Goal: Information Seeking & Learning: Learn about a topic

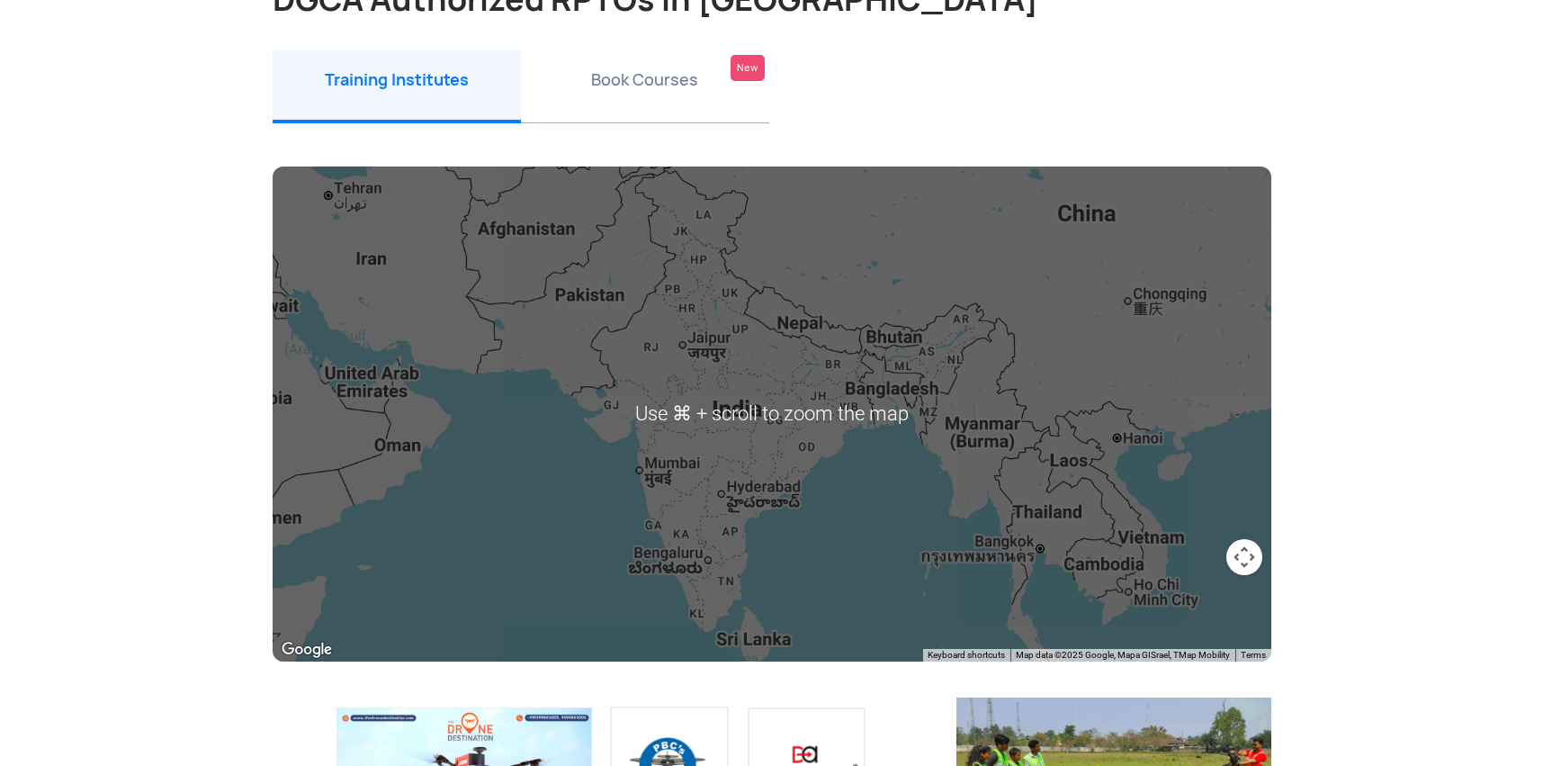
scroll to position [202, 0]
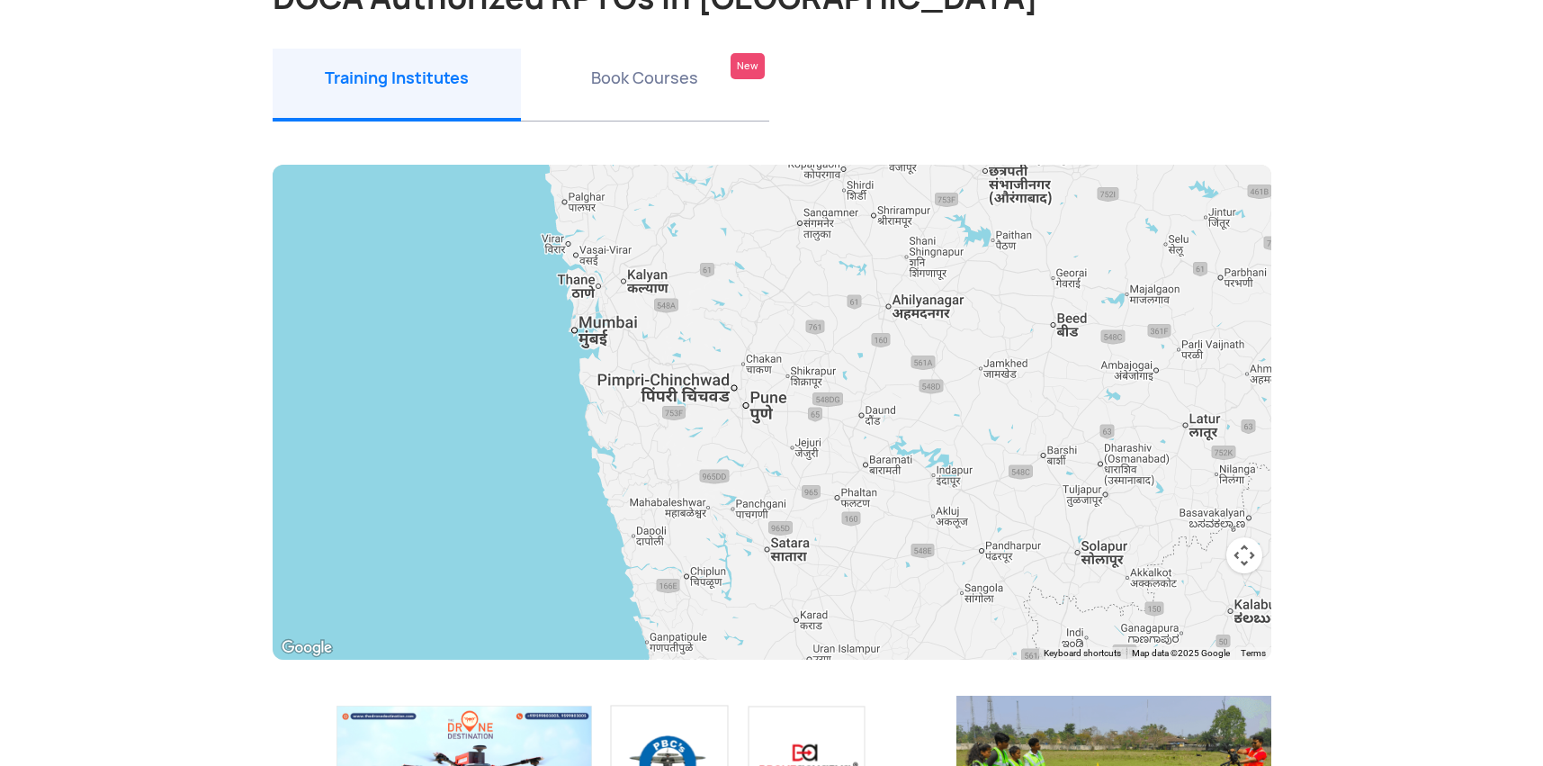
drag, startPoint x: 468, startPoint y: 476, endPoint x: 743, endPoint y: 436, distance: 278.2
click at [745, 436] on div at bounding box center [772, 412] width 999 height 495
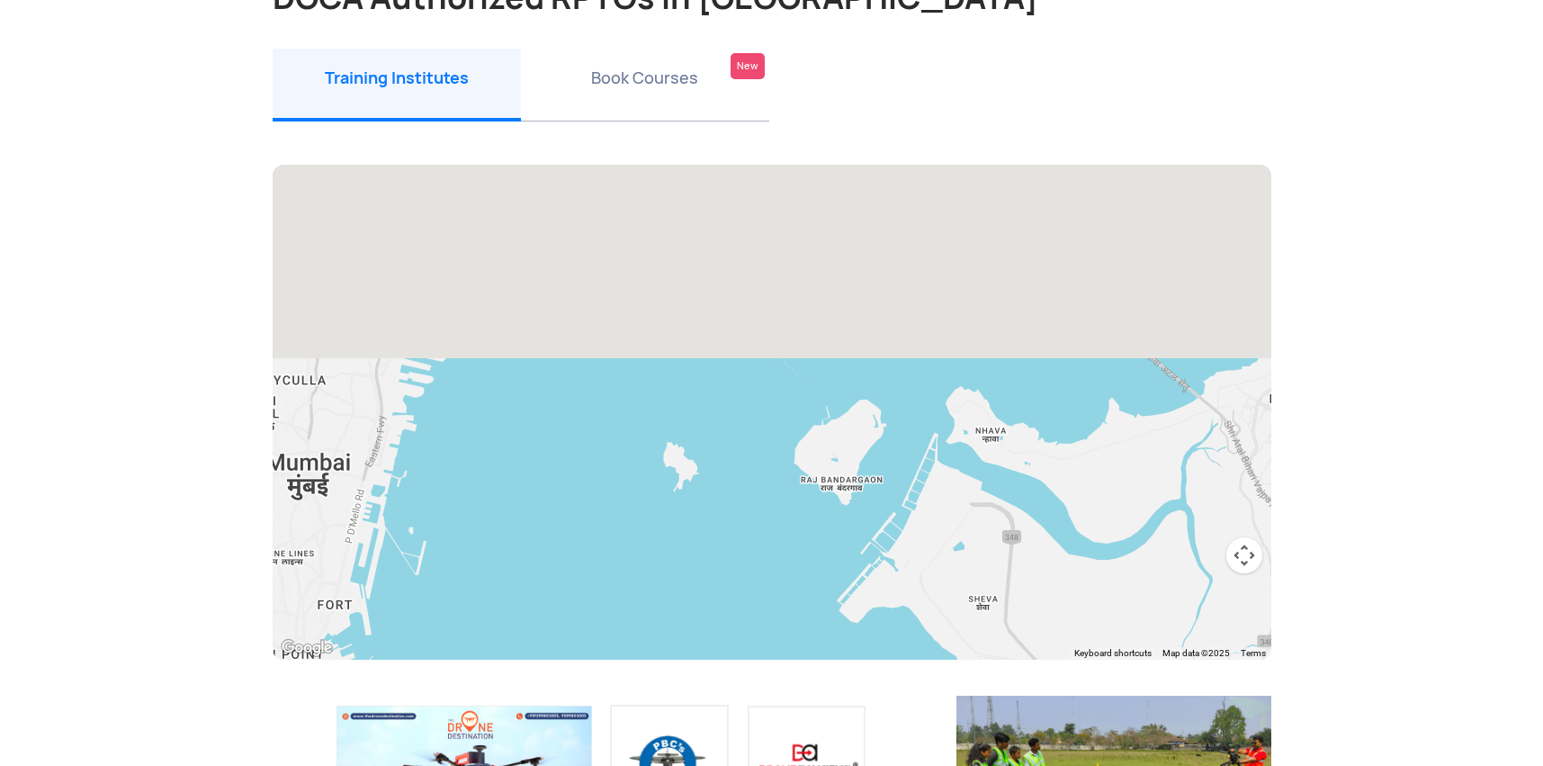
drag, startPoint x: 410, startPoint y: 243, endPoint x: 264, endPoint y: 690, distance: 470.7
click at [264, 690] on div "← Move left → Move right ↑ Move up ↓ Move down + Zoom in - Zoom out Home Jump l…" at bounding box center [772, 430] width 1026 height 531
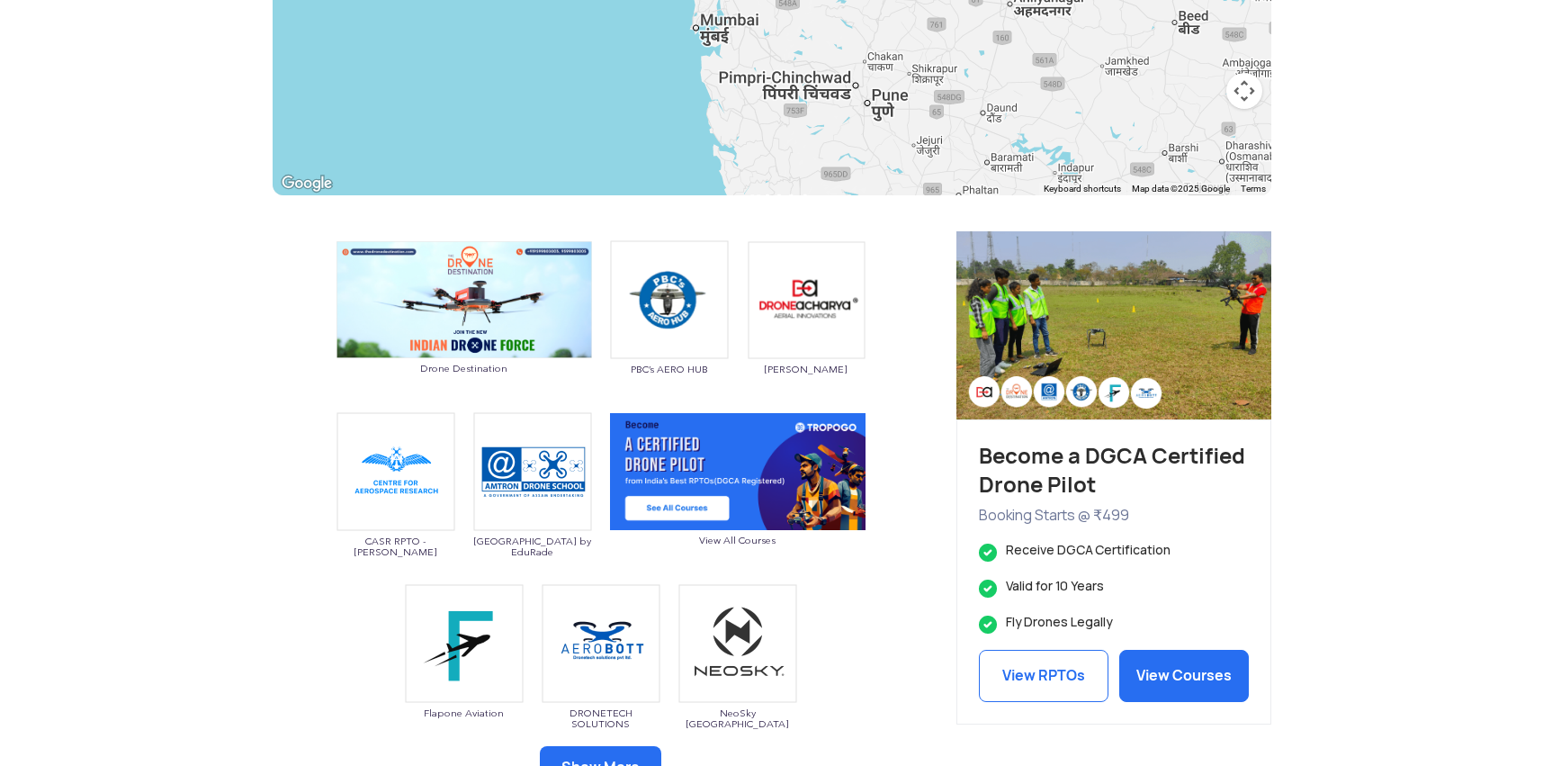
scroll to position [708, 0]
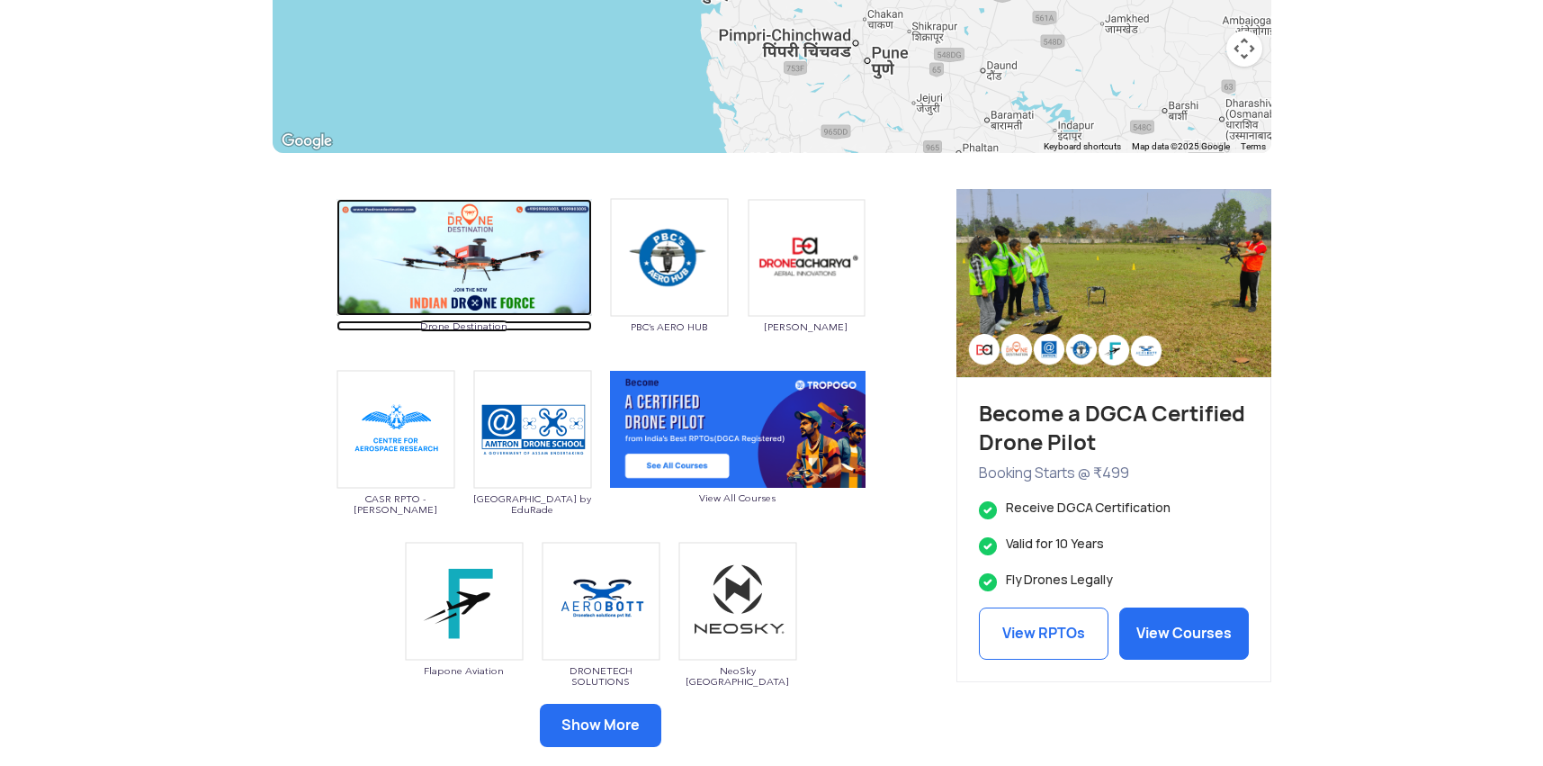
click at [551, 301] on img at bounding box center [465, 258] width 256 height 118
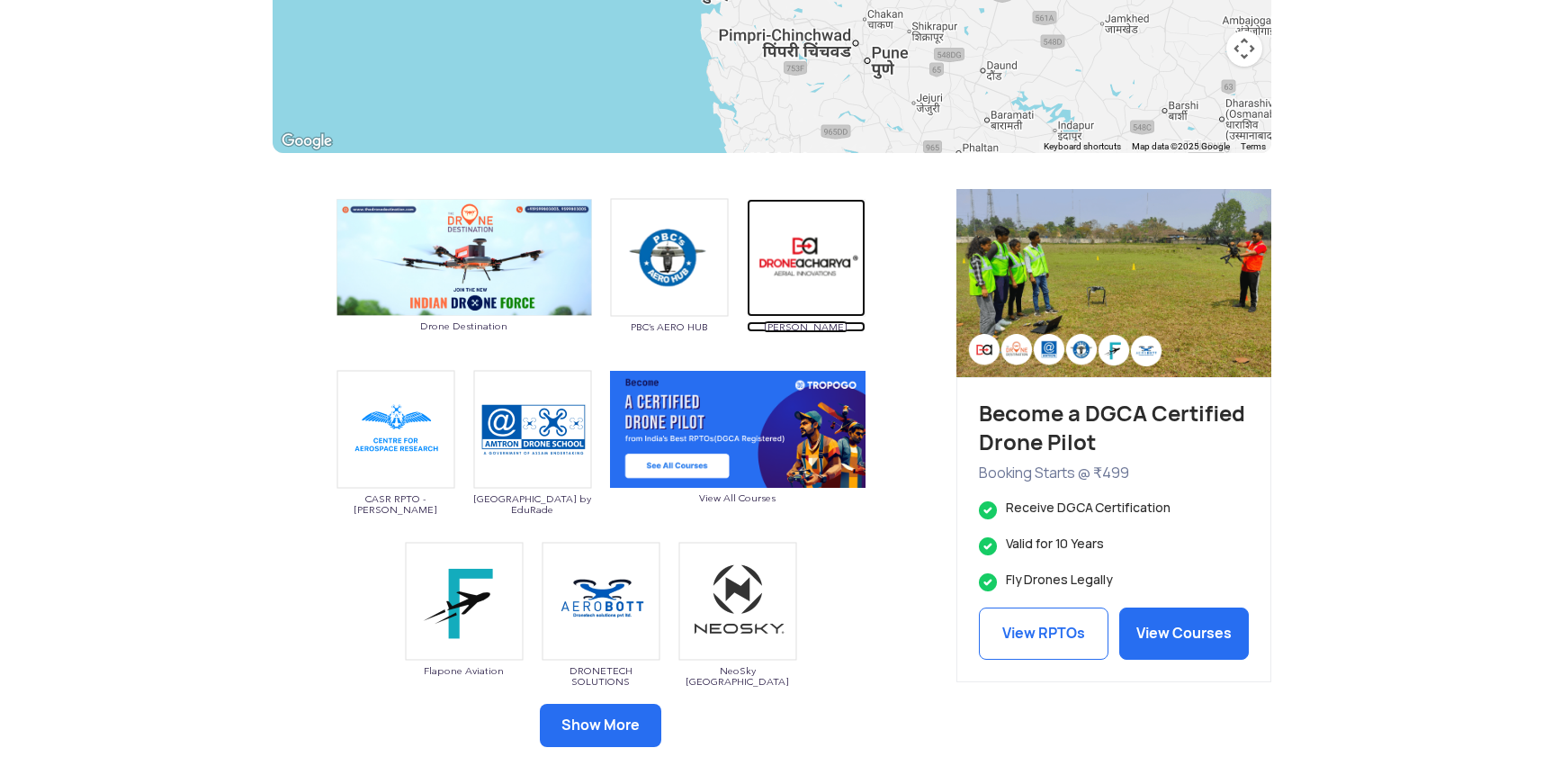
click at [779, 269] on img at bounding box center [806, 258] width 119 height 118
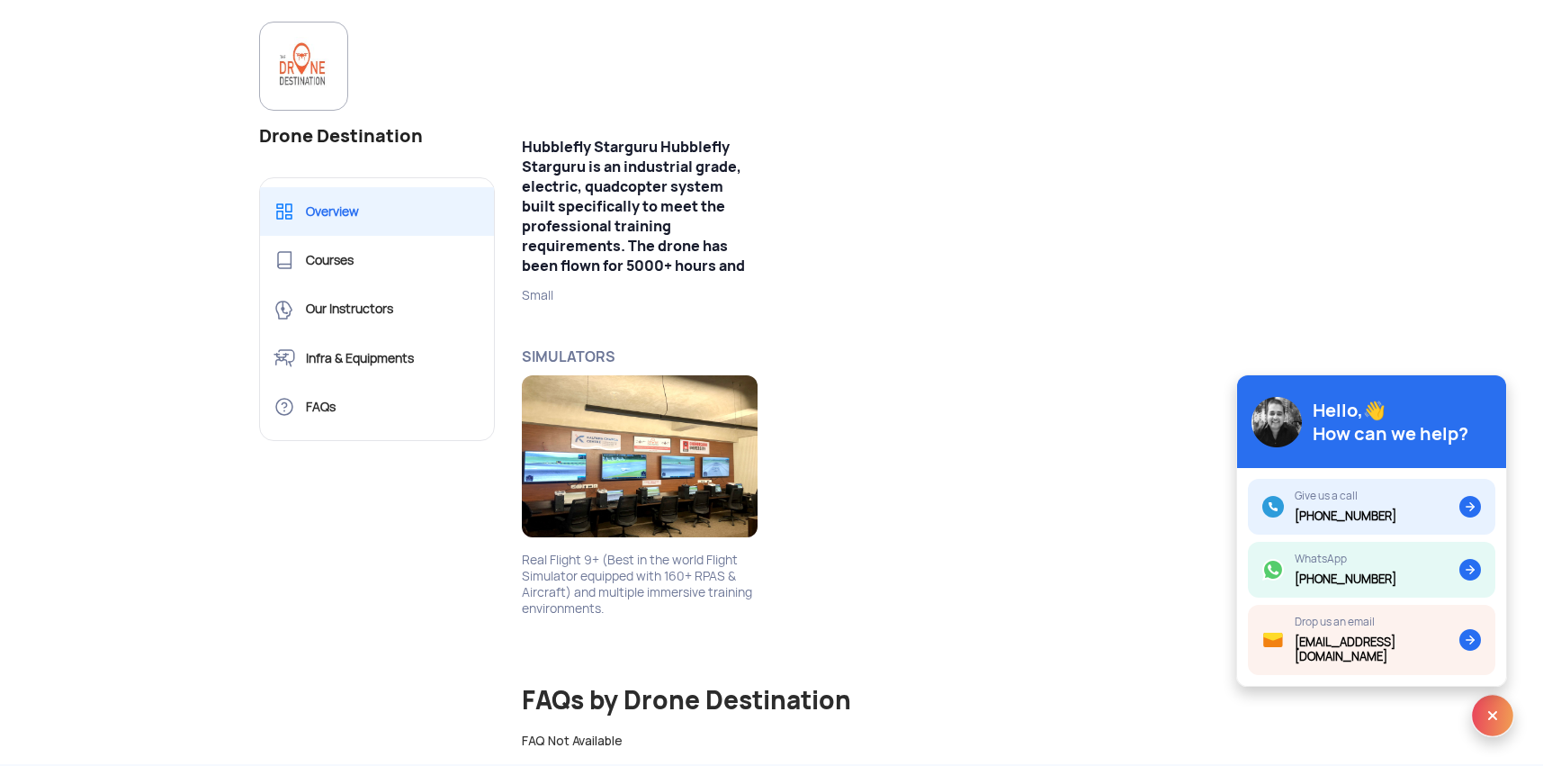
scroll to position [1748, 0]
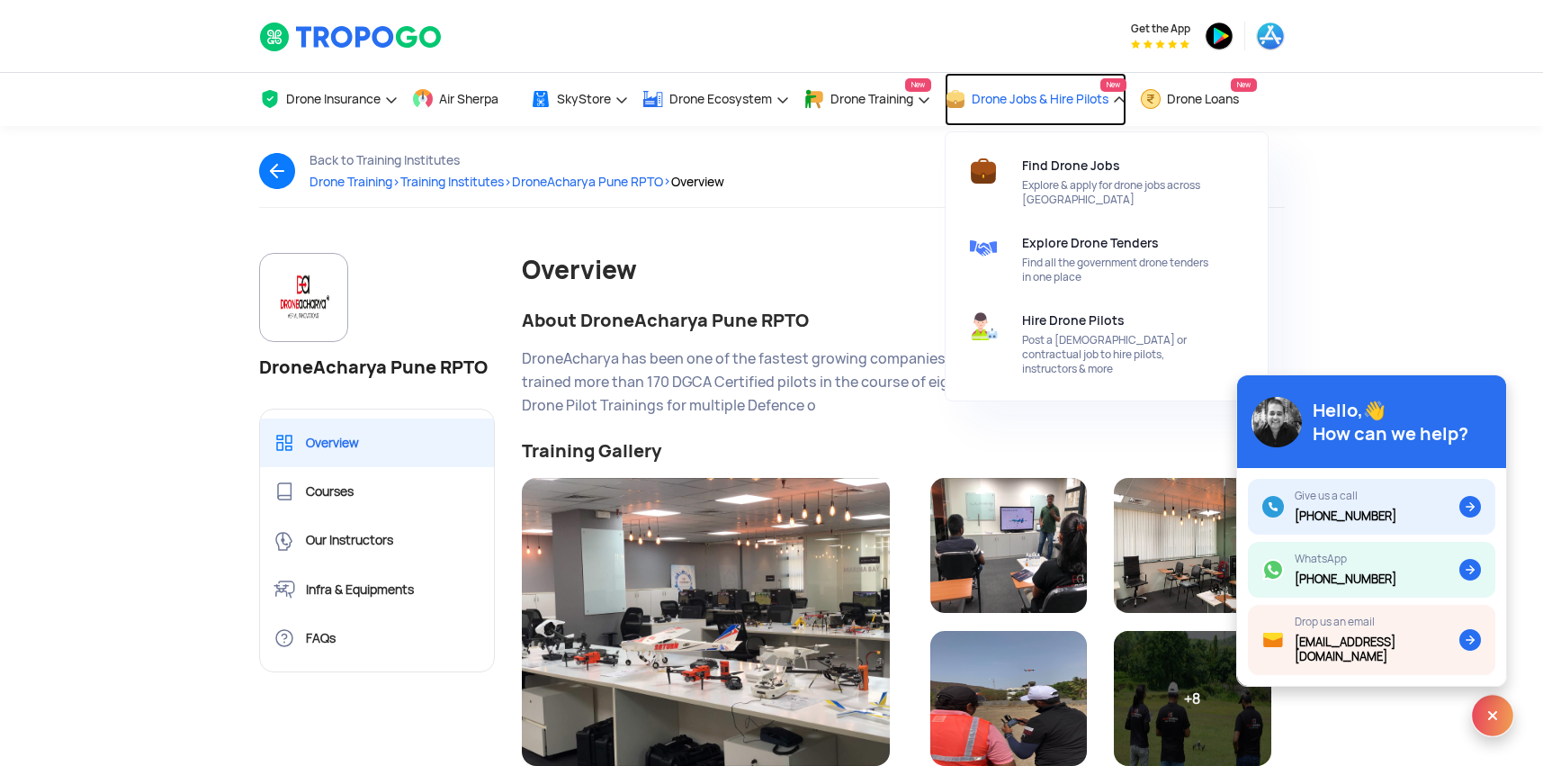
click at [1109, 101] on span "Drone Jobs & Hire Pilots" at bounding box center [1040, 99] width 137 height 14
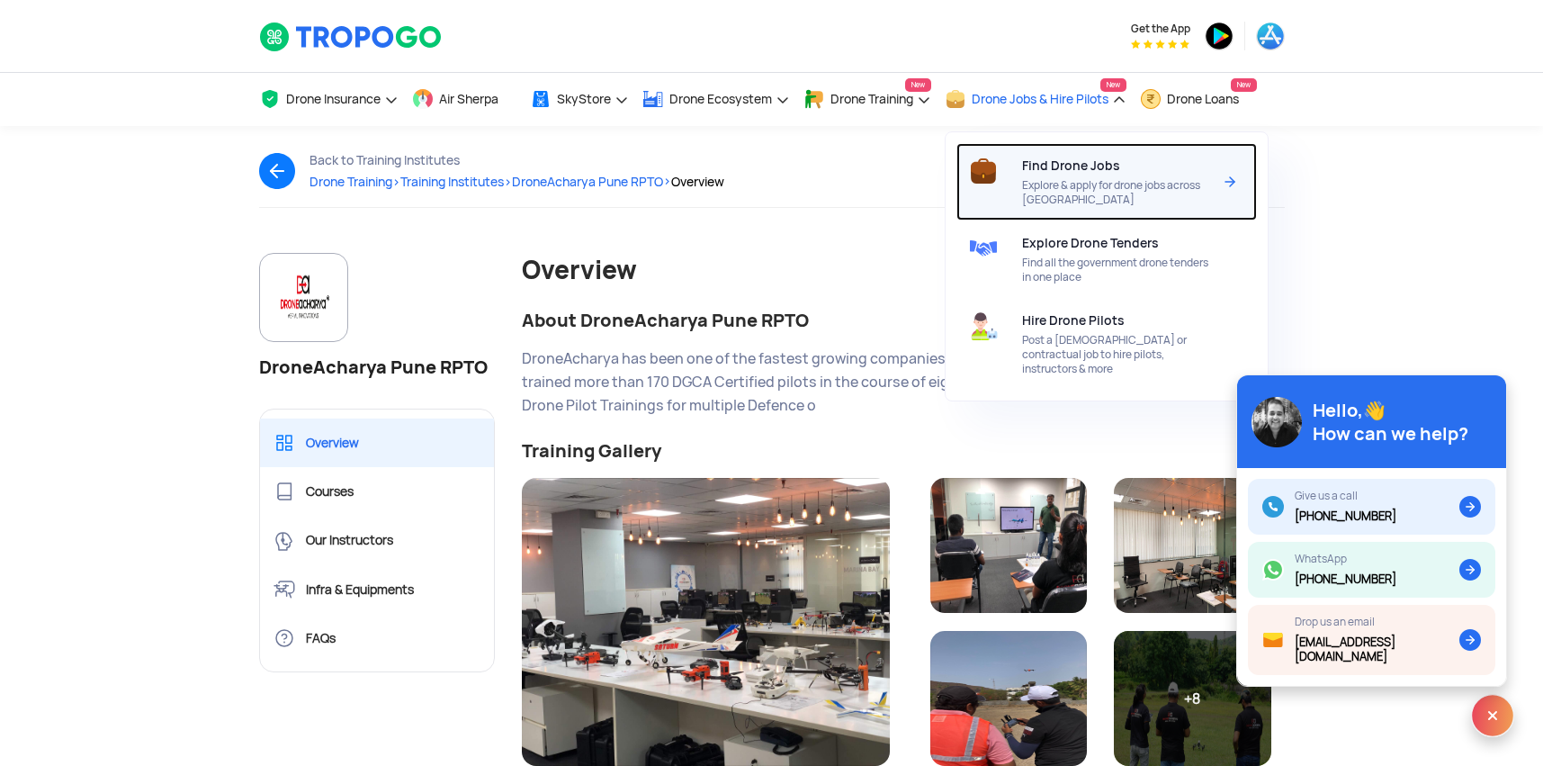
click at [1076, 166] on span "Find Drone Jobs" at bounding box center [1071, 165] width 98 height 14
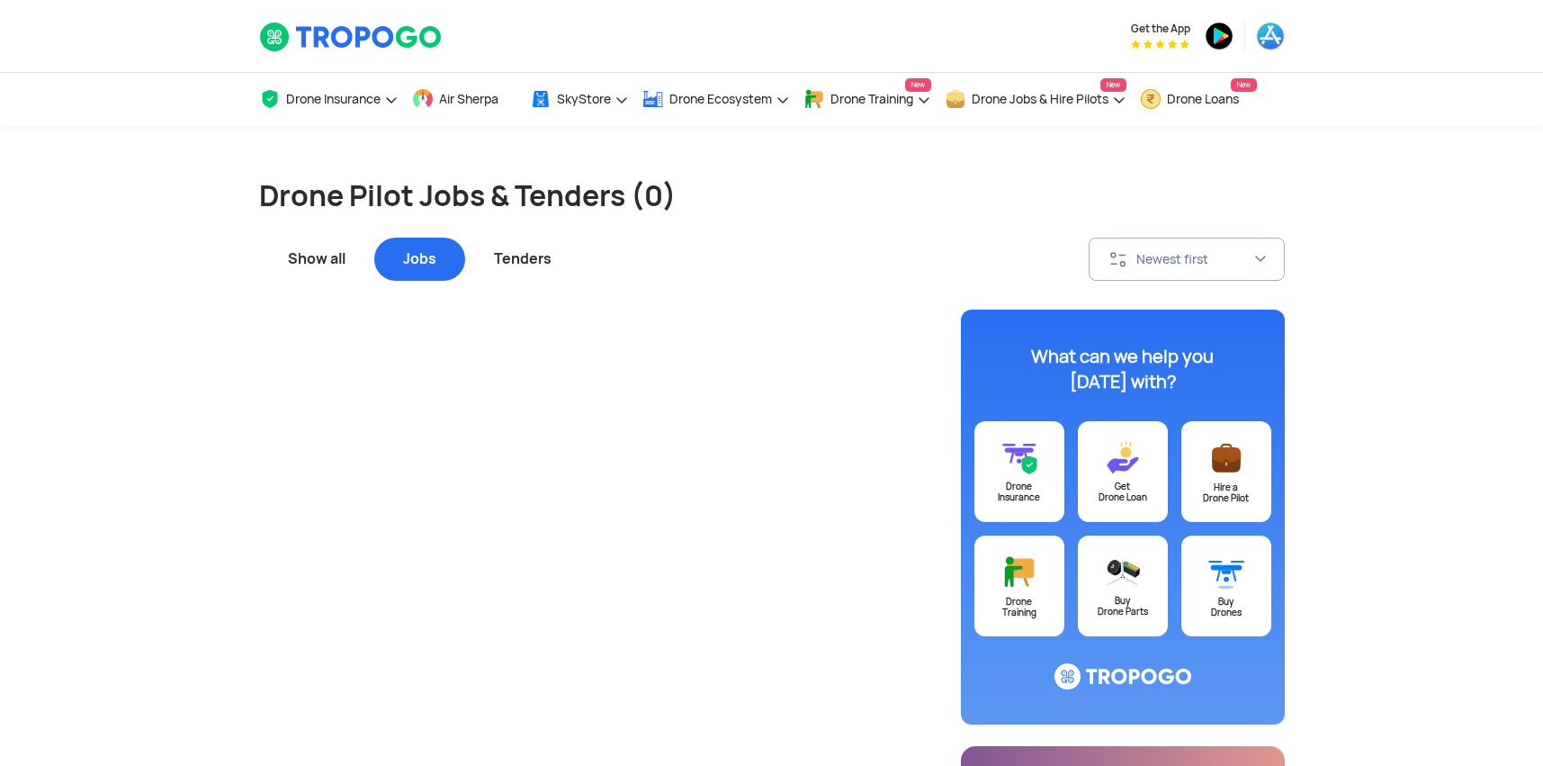
click at [528, 253] on div "Tenders" at bounding box center [522, 259] width 115 height 43
click at [346, 271] on div "Show all" at bounding box center [316, 259] width 115 height 43
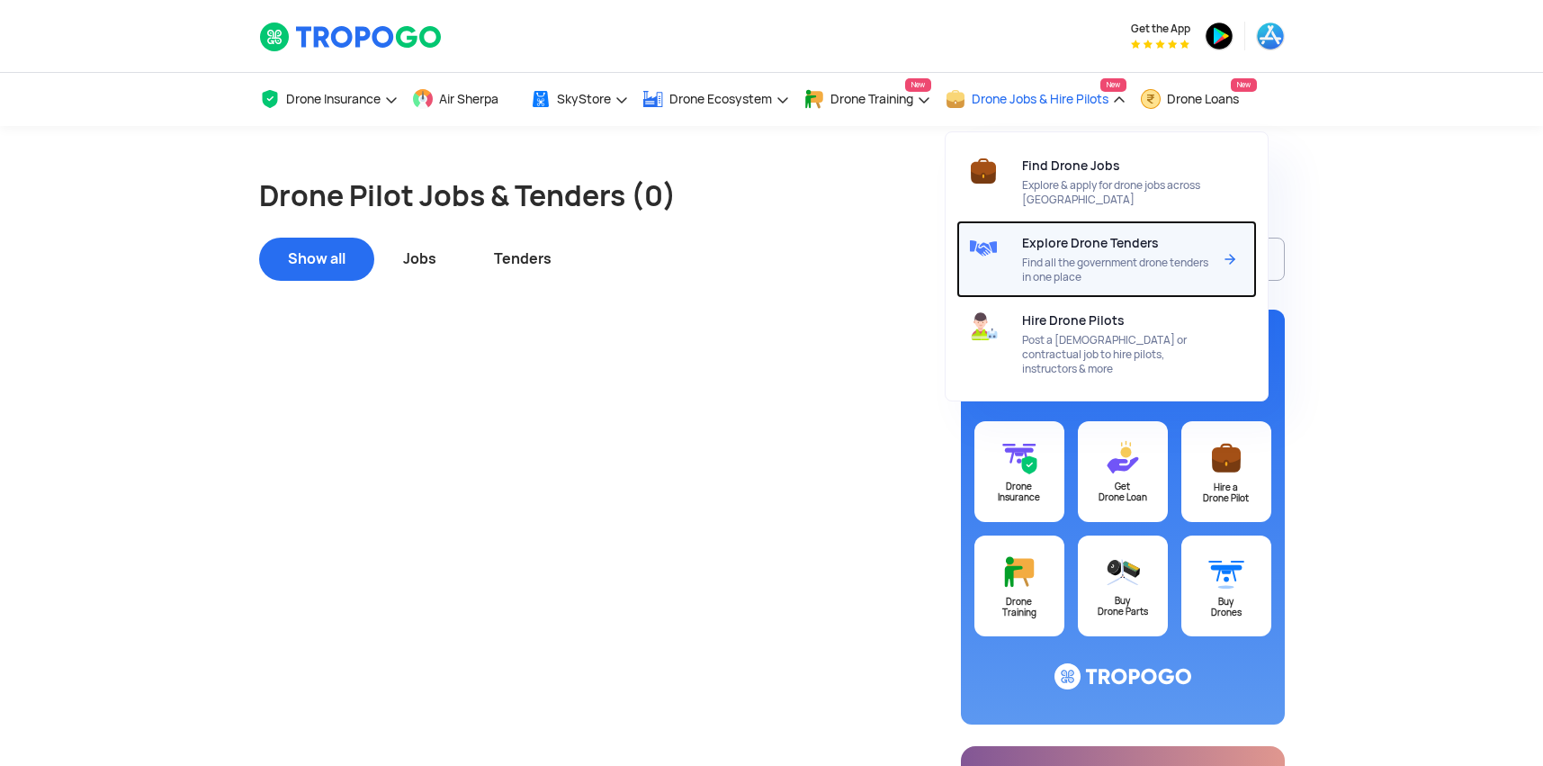
click at [1022, 230] on div at bounding box center [990, 258] width 66 height 77
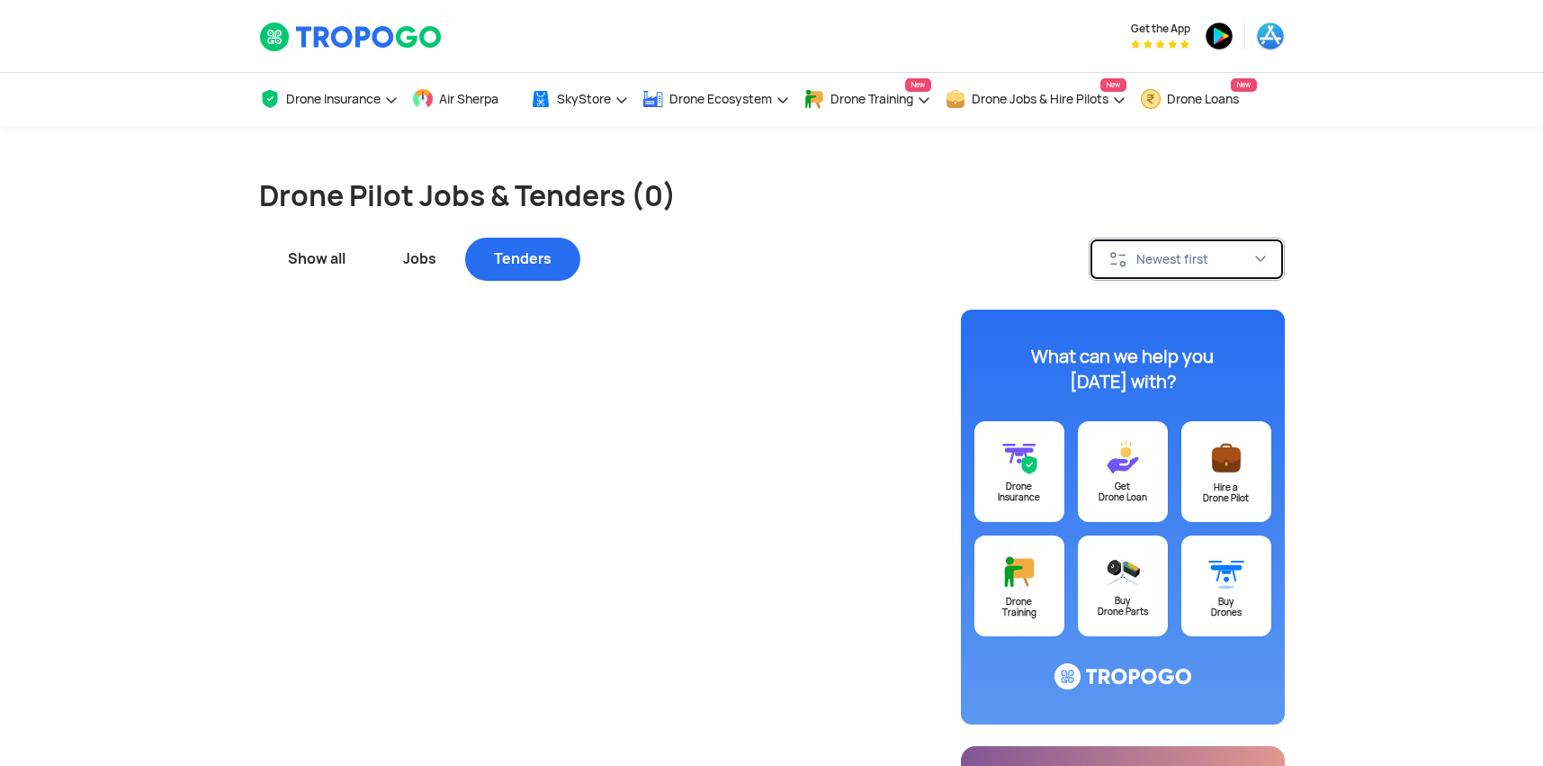
click at [1178, 244] on button "Newest first" at bounding box center [1187, 259] width 196 height 43
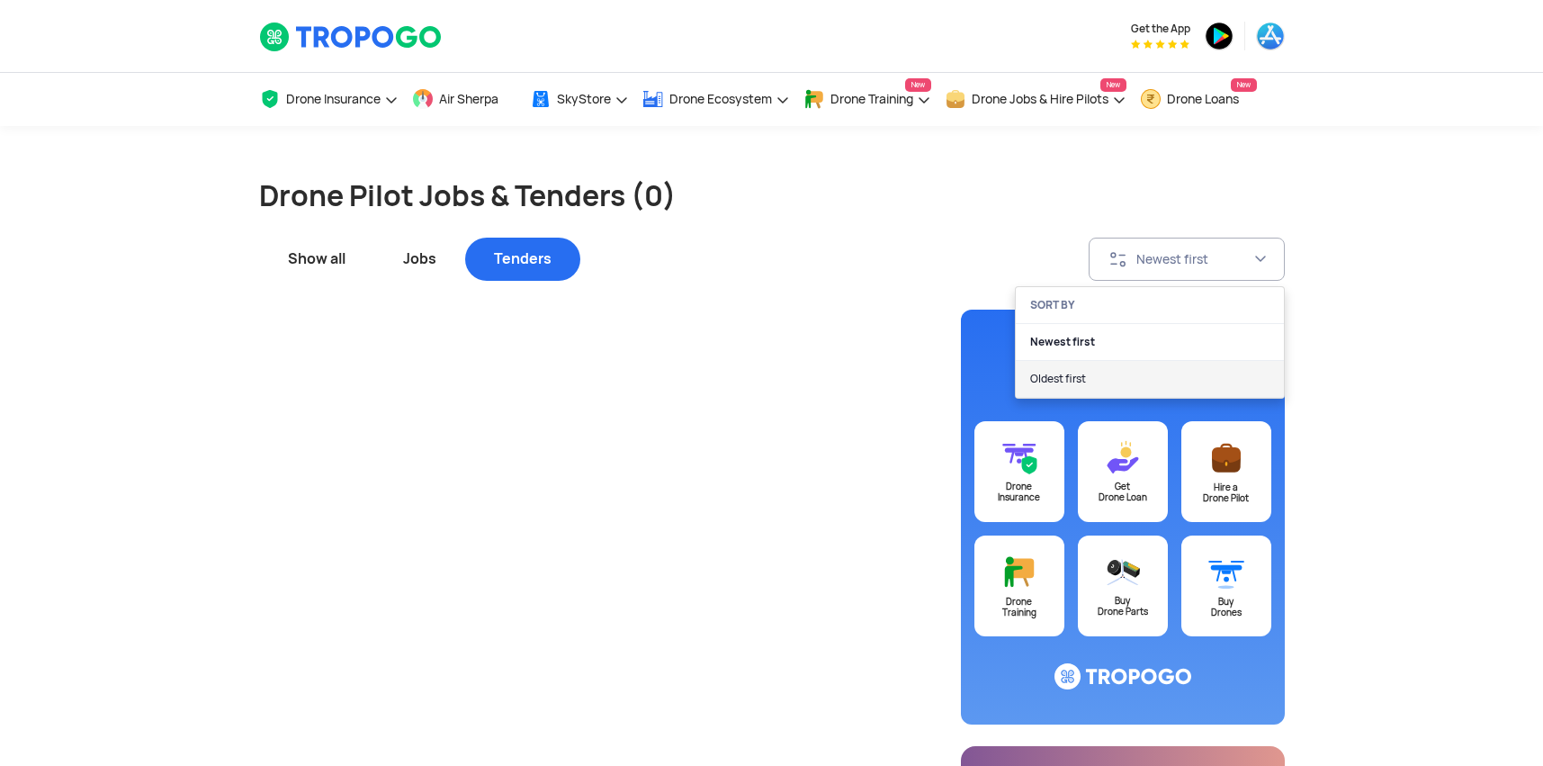
click at [1112, 370] on link "Oldest first" at bounding box center [1150, 379] width 268 height 37
